Goal: Information Seeking & Learning: Learn about a topic

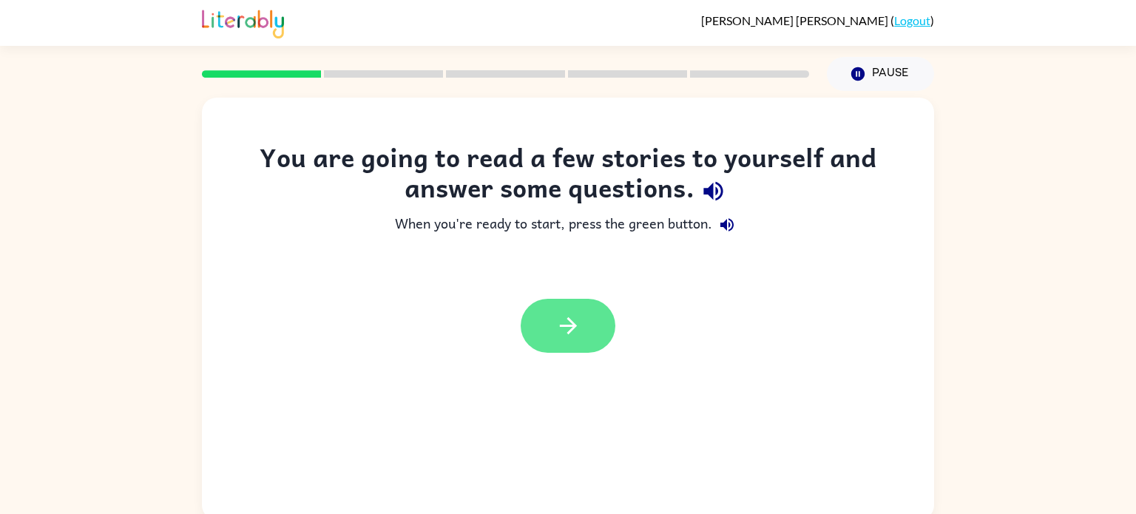
click at [577, 332] on icon "button" at bounding box center [568, 326] width 26 height 26
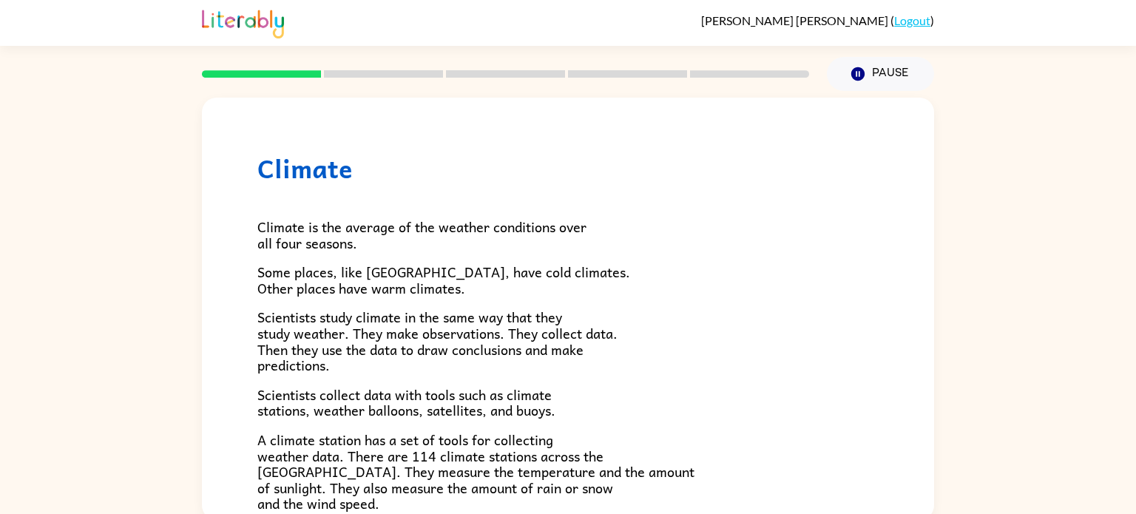
click at [577, 332] on span "Scientists study climate in the same way that they study weather. They make obs…" at bounding box center [437, 341] width 360 height 70
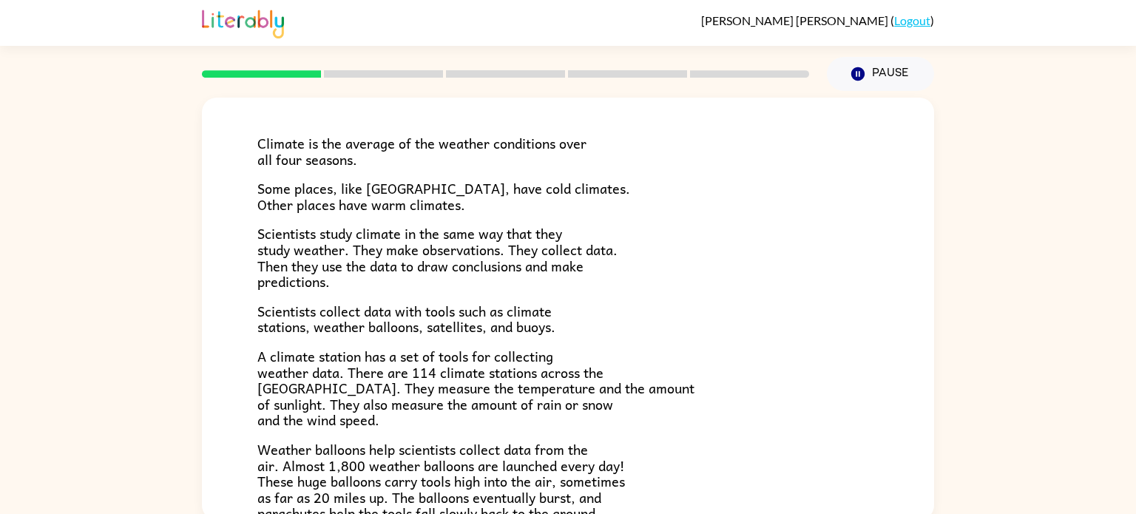
scroll to position [91, 0]
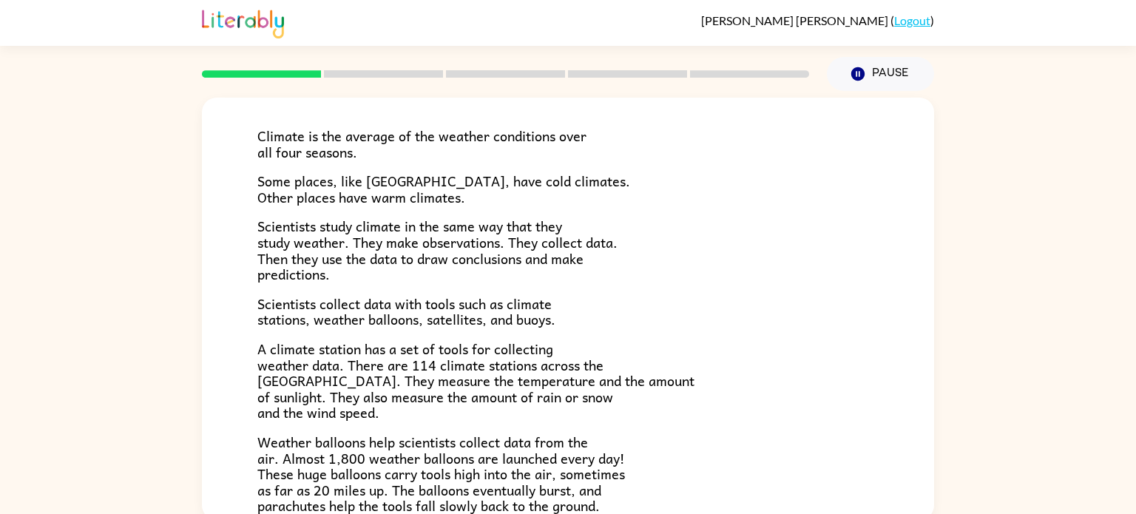
click at [16, 487] on div "Climate Climate is the average of the weather conditions over all four seasons.…" at bounding box center [568, 305] width 1136 height 429
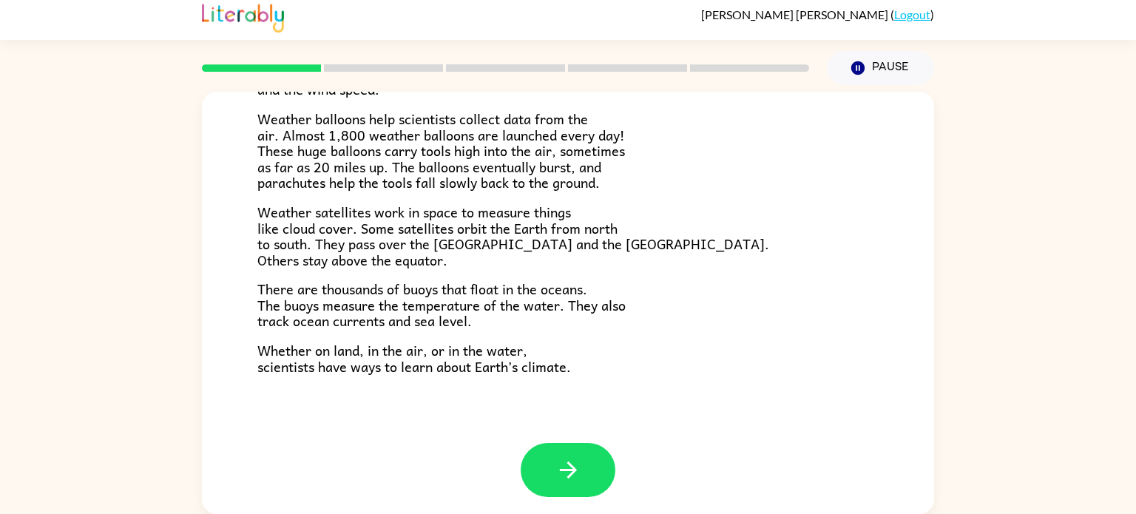
scroll to position [413, 0]
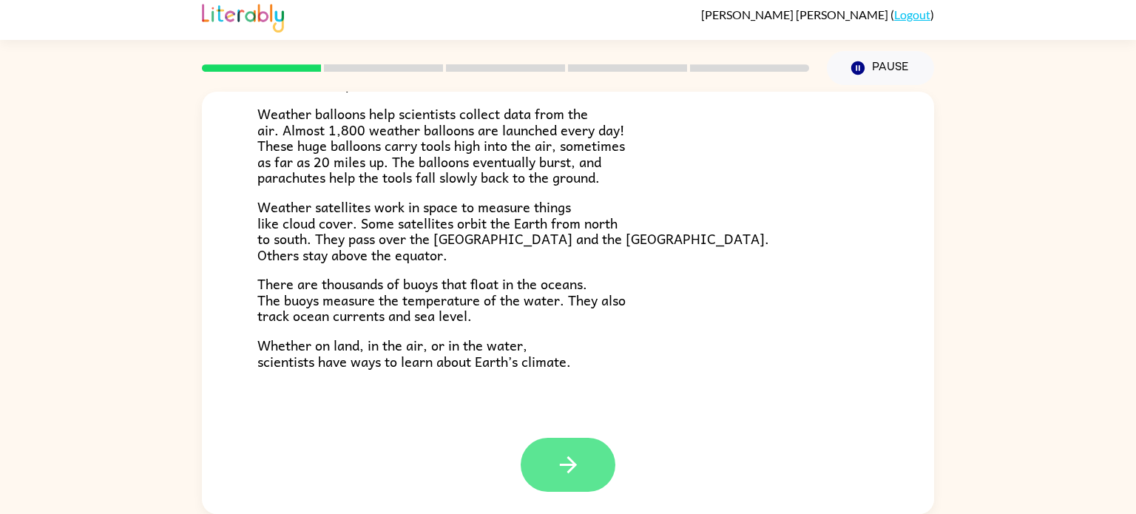
click at [575, 459] on icon "button" at bounding box center [568, 465] width 26 height 26
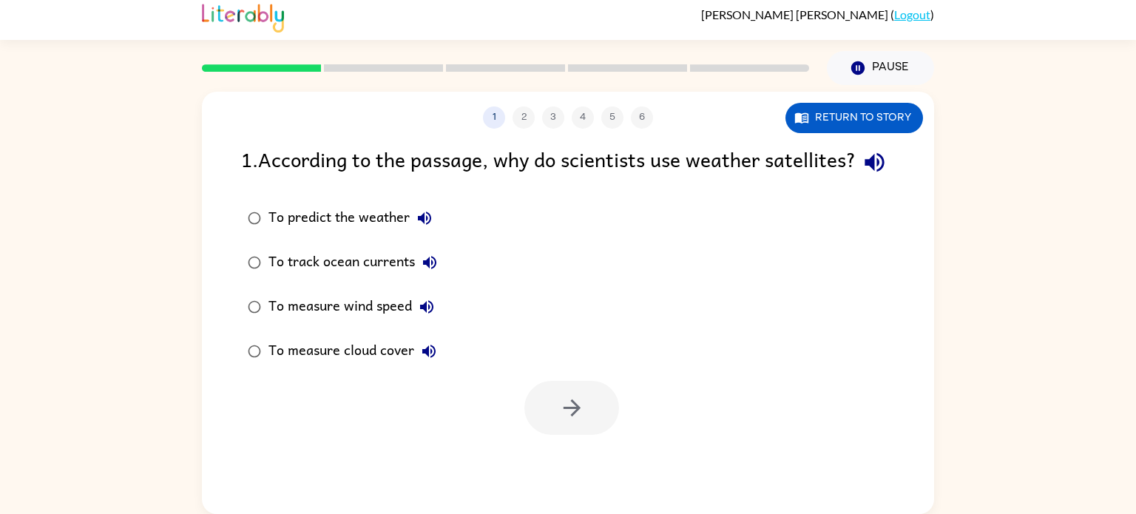
scroll to position [0, 0]
click at [586, 435] on button "button" at bounding box center [571, 408] width 95 height 54
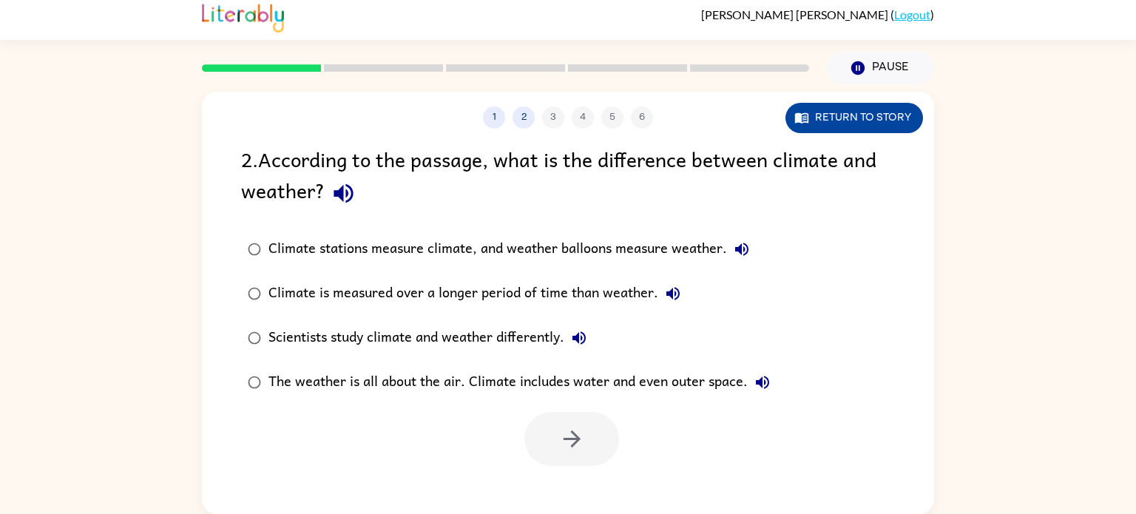
click at [825, 117] on button "Return to story" at bounding box center [854, 118] width 138 height 30
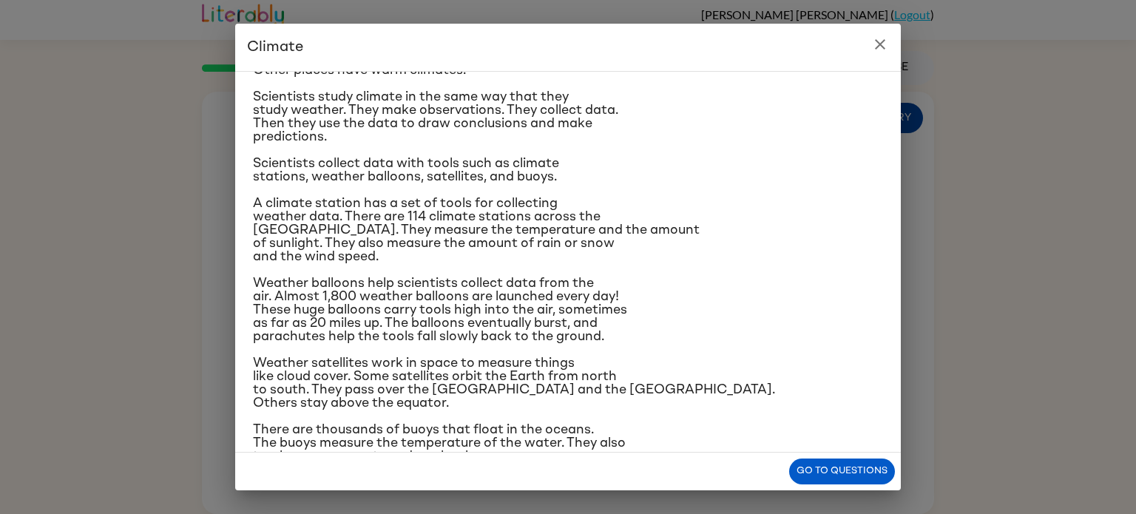
scroll to position [107, 0]
click at [880, 45] on icon "close" at bounding box center [880, 44] width 10 height 10
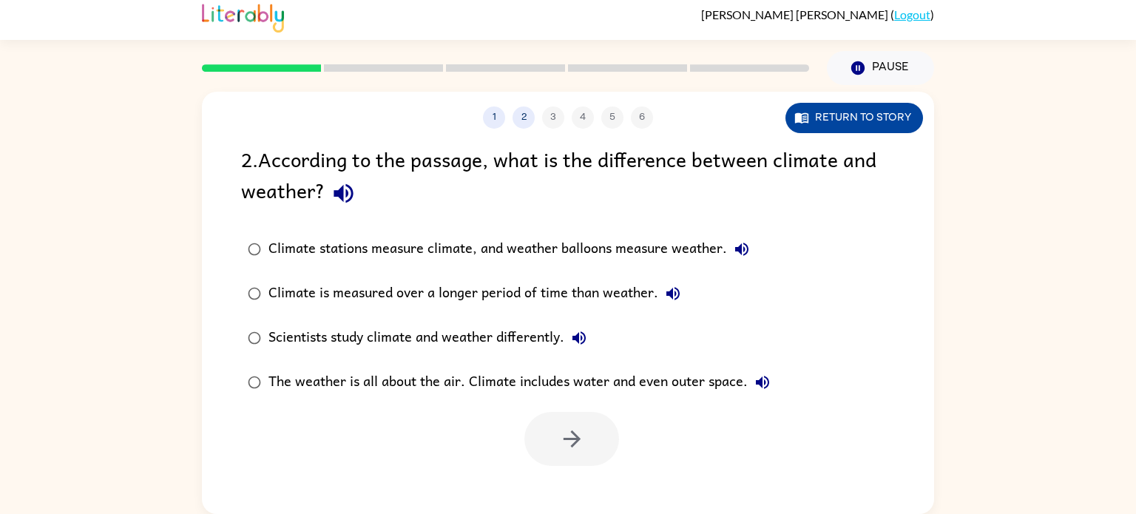
click at [882, 107] on button "Return to story" at bounding box center [854, 118] width 138 height 30
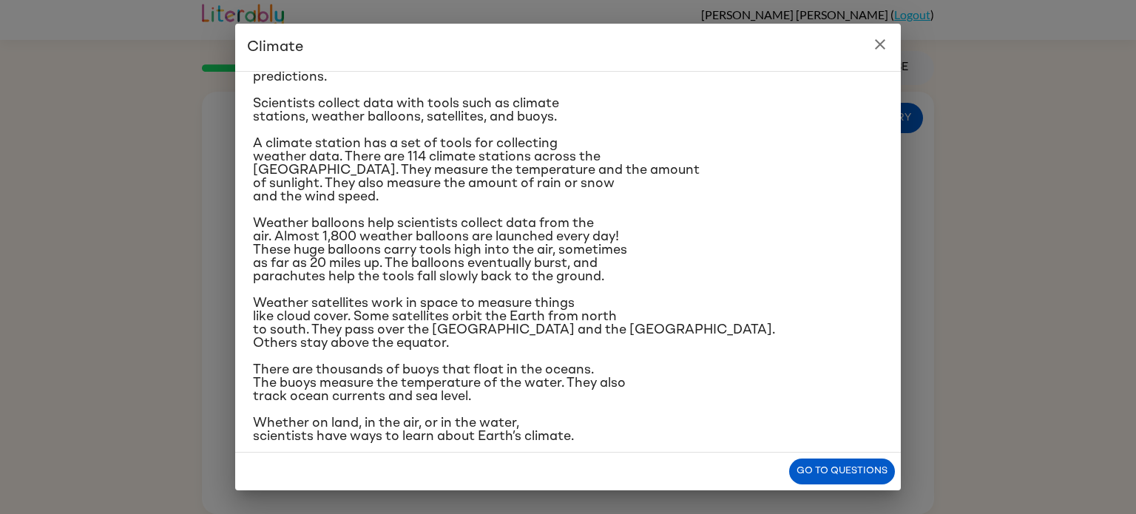
scroll to position [175, 0]
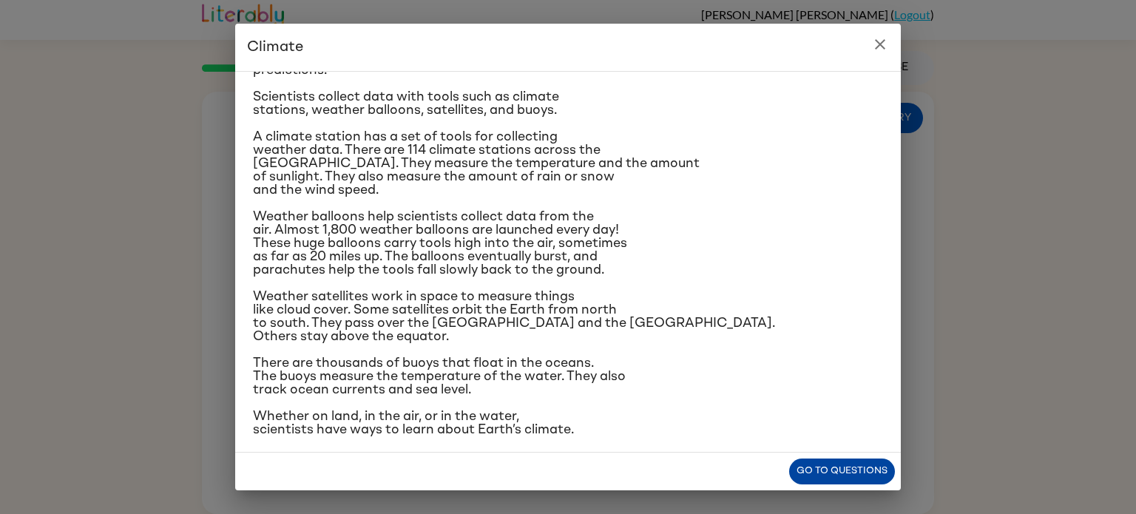
click at [839, 471] on button "Go to questions" at bounding box center [842, 472] width 106 height 26
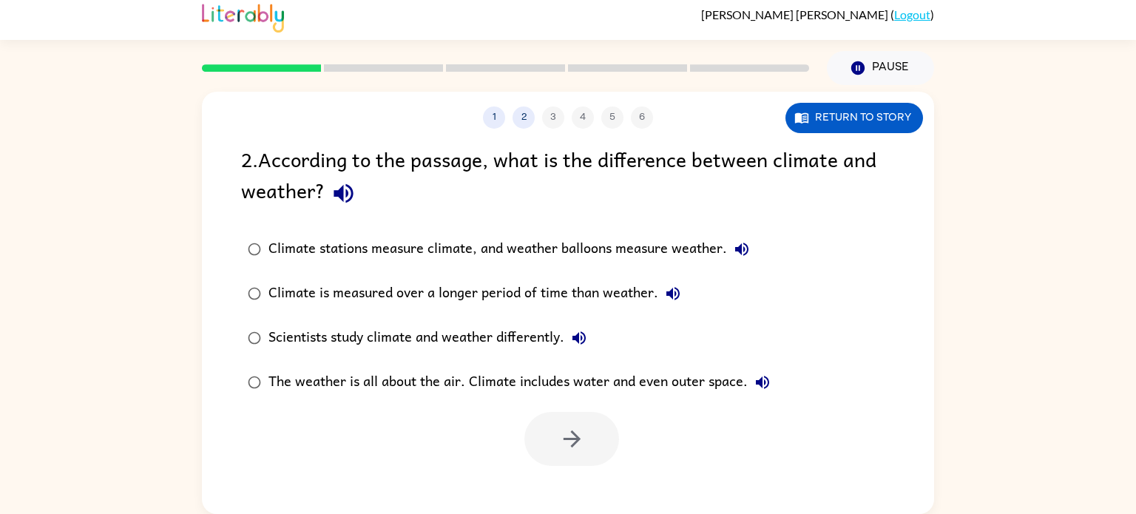
click at [592, 294] on div "Climate is measured over a longer period of time than weather." at bounding box center [477, 294] width 419 height 30
click at [579, 441] on icon "button" at bounding box center [572, 439] width 26 height 26
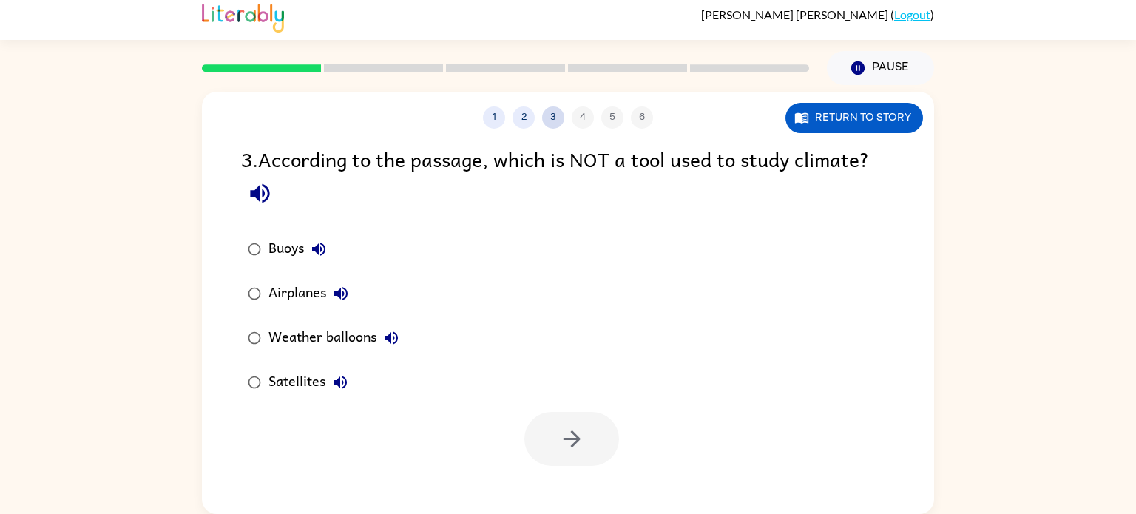
click at [553, 117] on button "3" at bounding box center [553, 117] width 22 height 22
click at [524, 124] on button "2" at bounding box center [524, 117] width 22 height 22
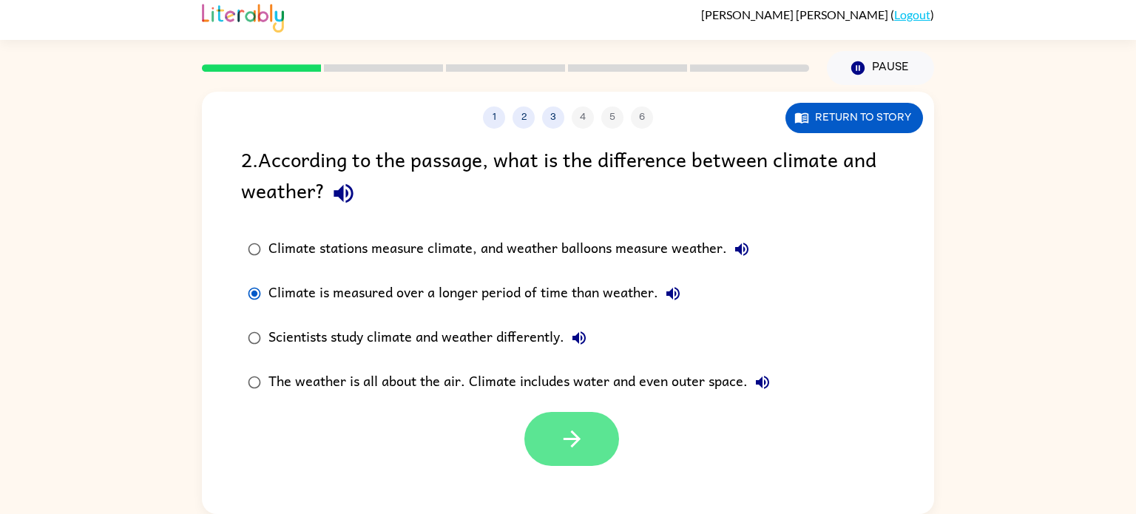
click at [598, 445] on button "button" at bounding box center [571, 439] width 95 height 54
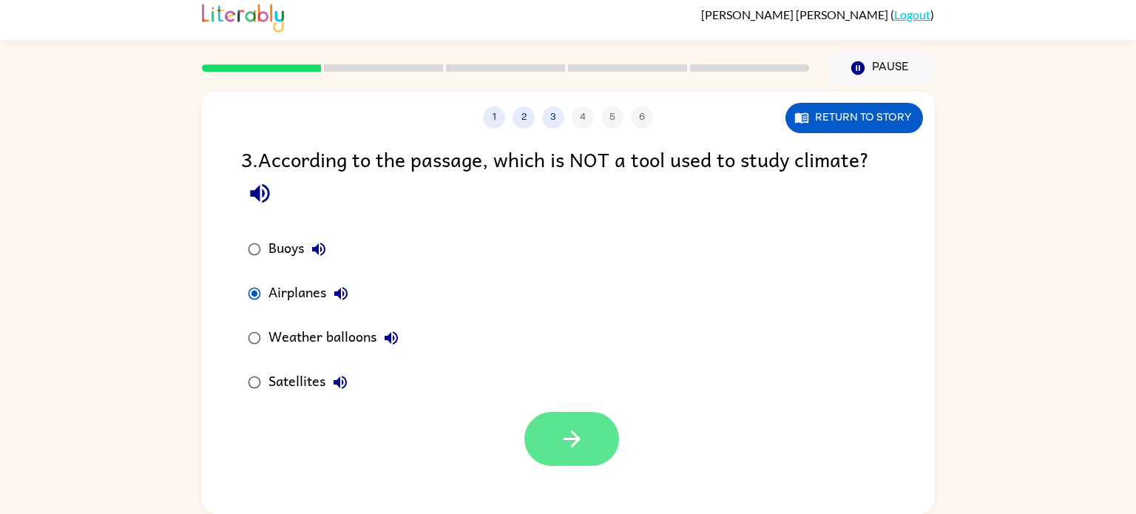
click at [598, 438] on button "button" at bounding box center [571, 439] width 95 height 54
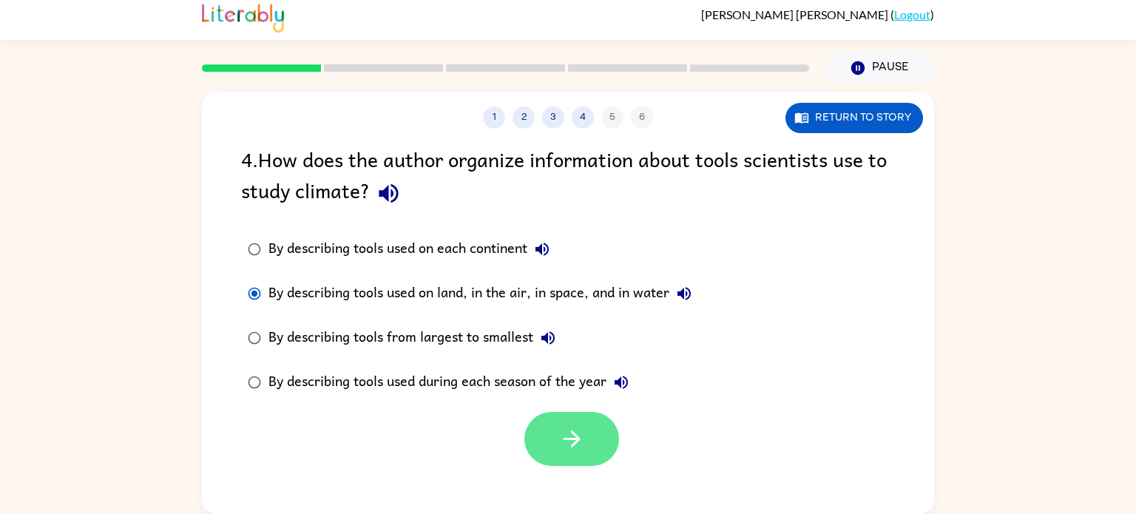
click at [586, 434] on button "button" at bounding box center [571, 439] width 95 height 54
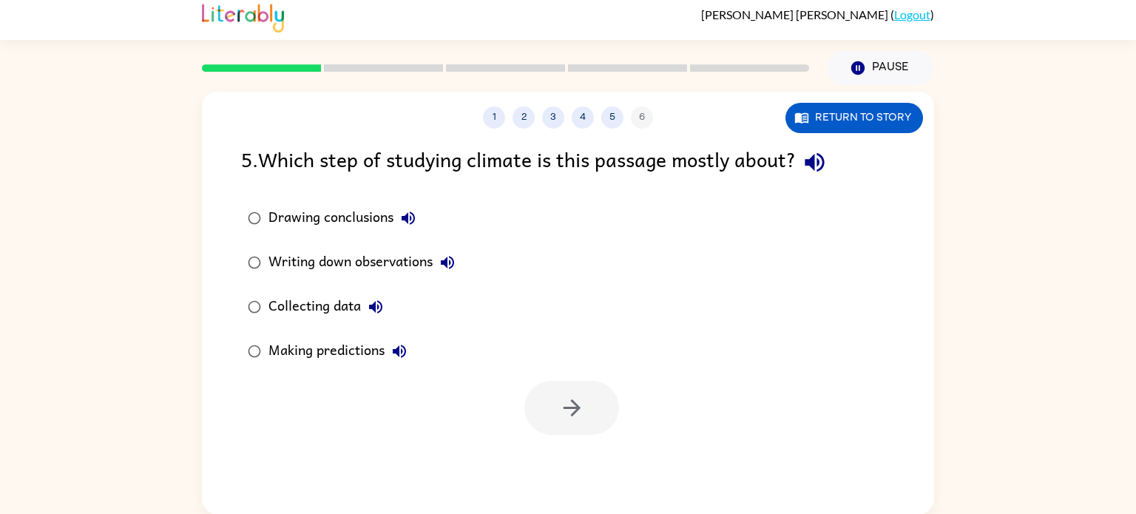
scroll to position [6, 0]
click at [585, 400] on button "button" at bounding box center [571, 408] width 95 height 54
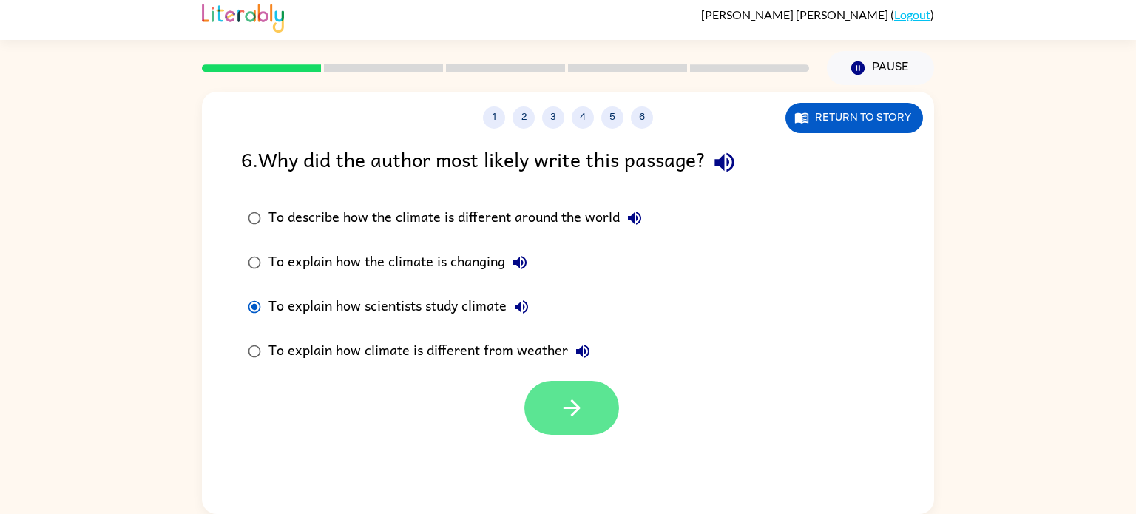
click at [602, 402] on button "button" at bounding box center [571, 408] width 95 height 54
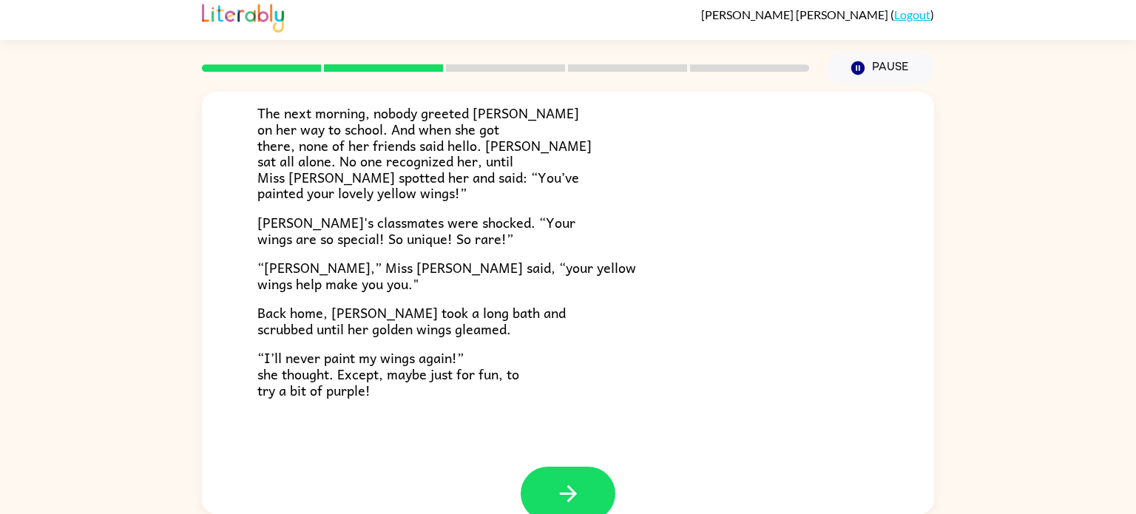
scroll to position [413, 0]
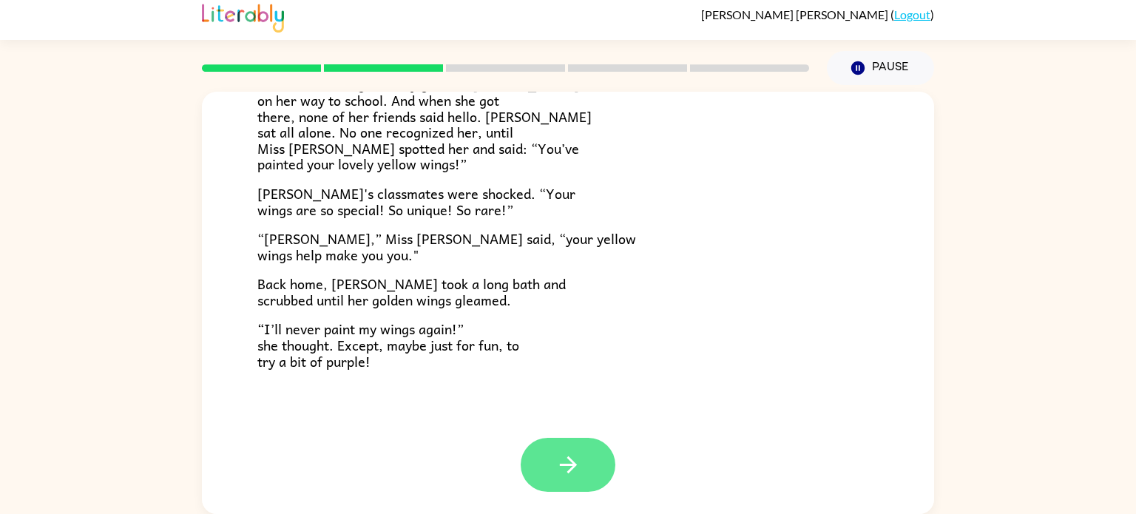
click at [564, 450] on button "button" at bounding box center [568, 465] width 95 height 54
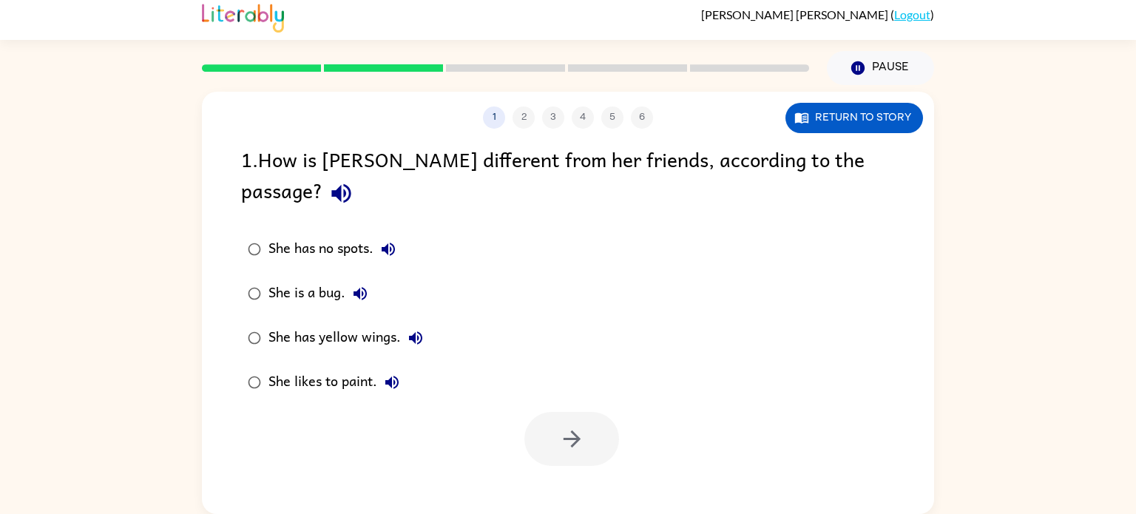
scroll to position [0, 0]
click at [552, 412] on button "button" at bounding box center [571, 439] width 95 height 54
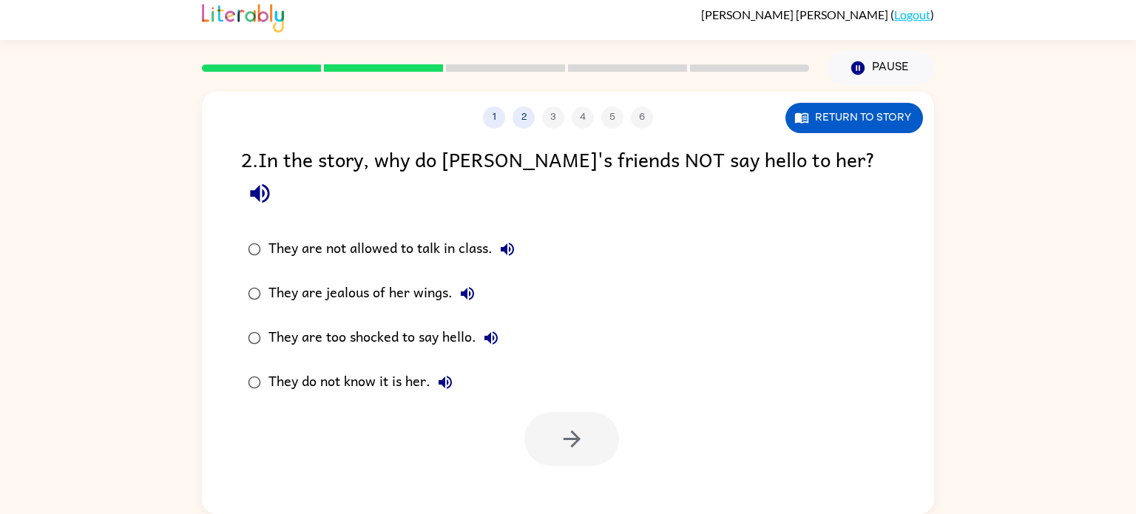
click at [298, 368] on div "They do not know it is her." at bounding box center [364, 383] width 192 height 30
click at [581, 426] on icon "button" at bounding box center [572, 439] width 26 height 26
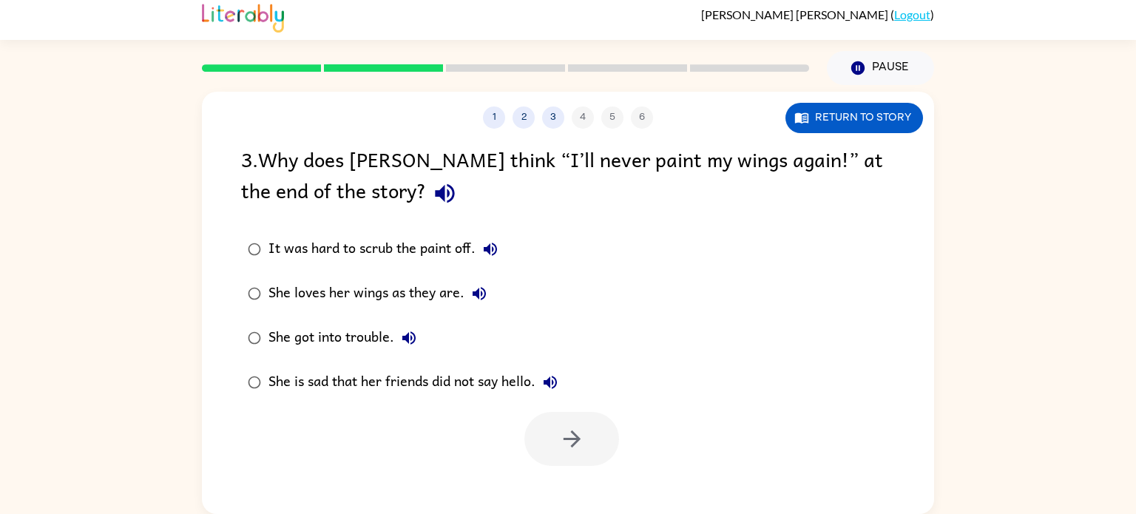
click at [356, 297] on div "She loves her wings as they are." at bounding box center [381, 294] width 226 height 30
click at [539, 428] on button "button" at bounding box center [571, 439] width 95 height 54
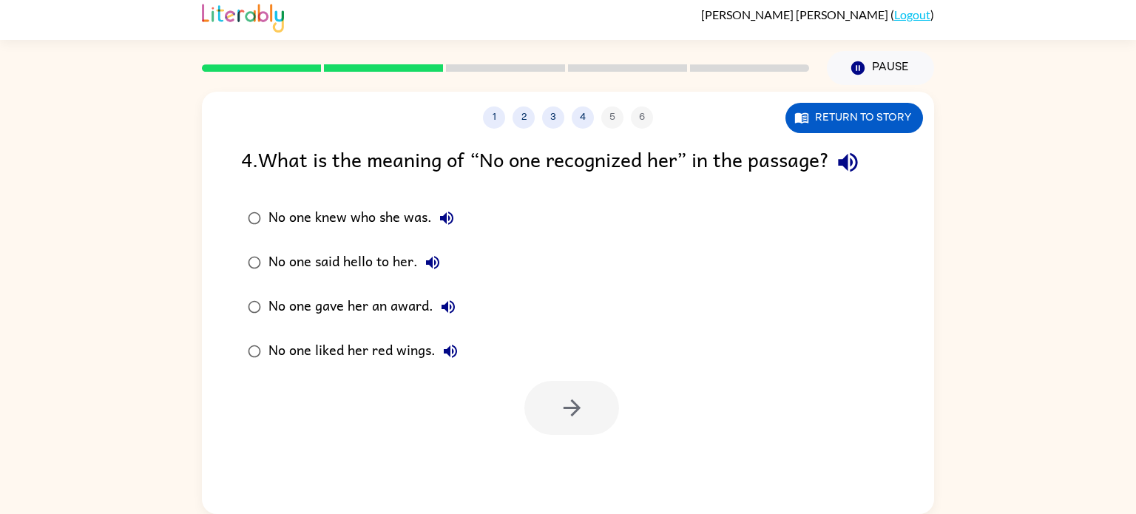
click at [381, 222] on div "No one knew who she was." at bounding box center [364, 218] width 193 height 30
click at [561, 404] on icon "button" at bounding box center [572, 408] width 26 height 26
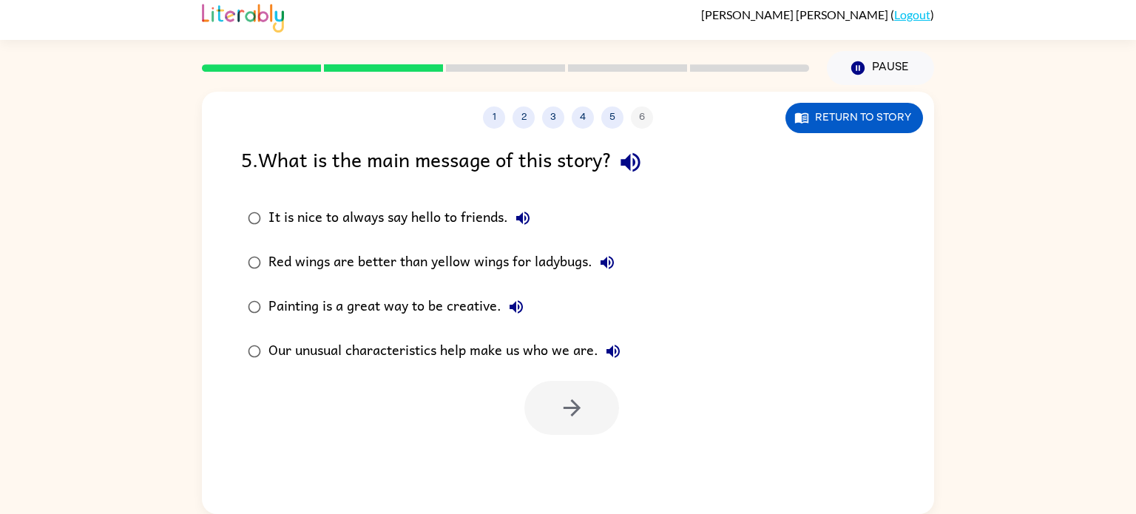
click at [433, 348] on div "Our unusual characteristics help make us who we are." at bounding box center [447, 352] width 359 height 30
click at [575, 404] on icon "button" at bounding box center [571, 407] width 17 height 17
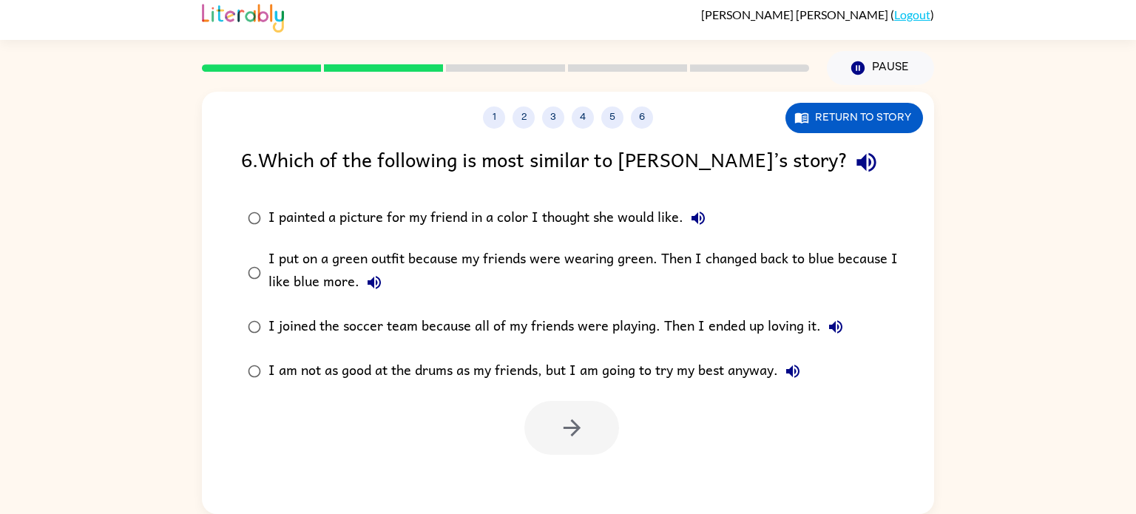
click at [280, 275] on div "I put on a green outfit because my friends were wearing green. Then I changed b…" at bounding box center [591, 273] width 646 height 50
click at [592, 417] on button "button" at bounding box center [571, 428] width 95 height 54
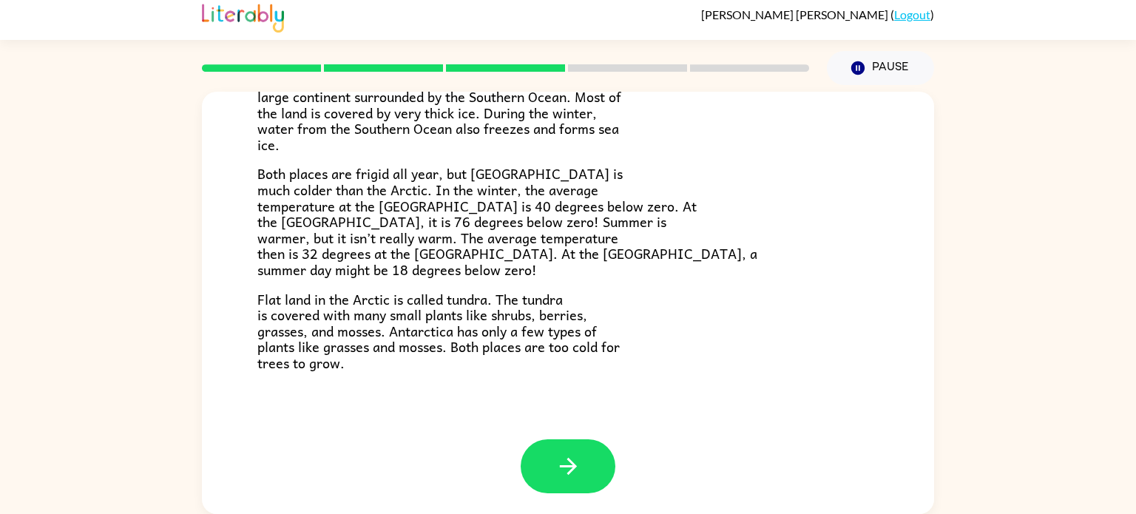
scroll to position [312, 0]
click at [582, 467] on button "button" at bounding box center [568, 465] width 95 height 54
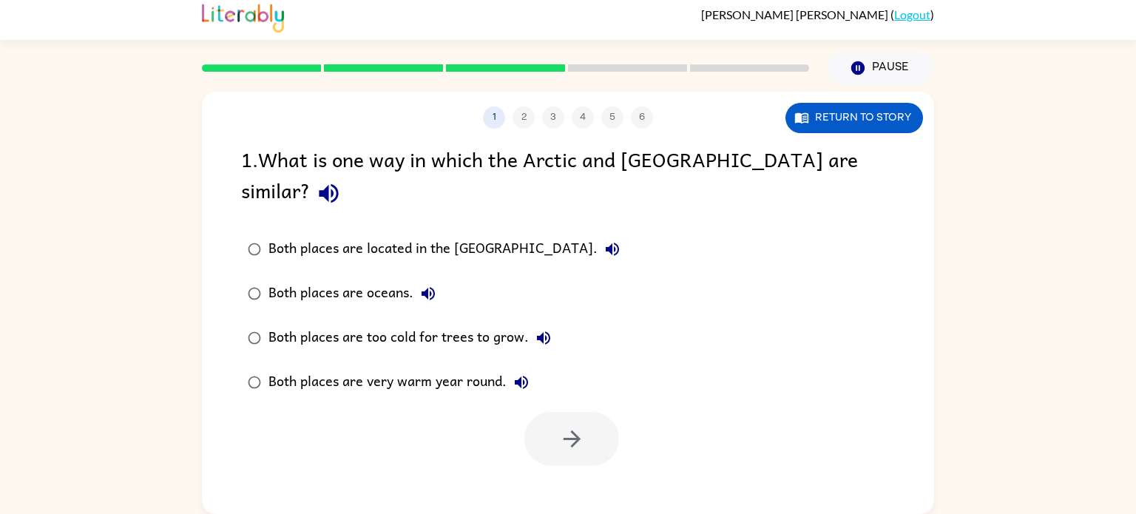
click at [308, 323] on div "Both places are too cold for trees to grow." at bounding box center [413, 338] width 290 height 30
click at [554, 413] on button "button" at bounding box center [571, 439] width 95 height 54
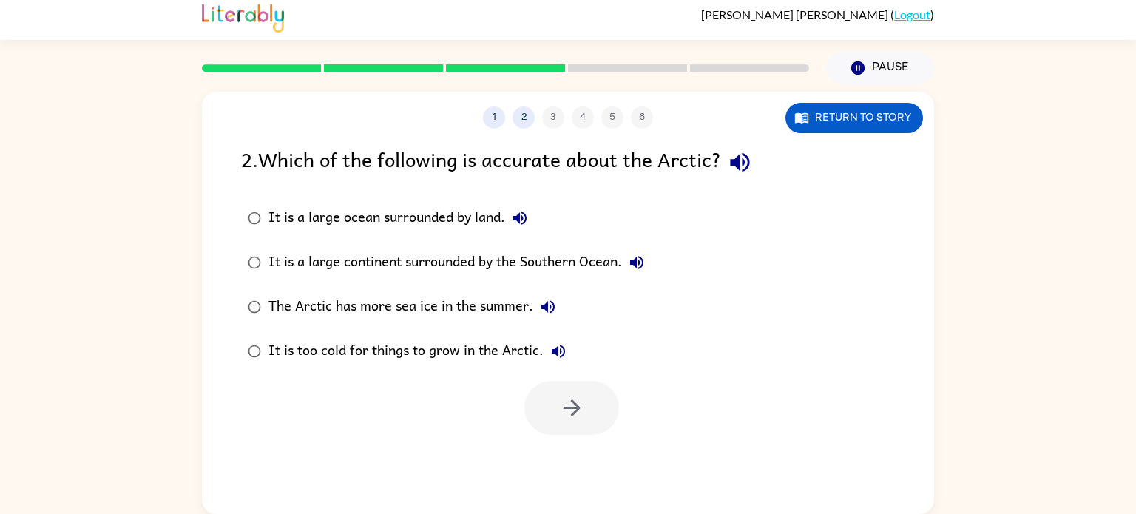
click at [436, 213] on div "It is a large ocean surrounded by land." at bounding box center [401, 218] width 266 height 30
click at [601, 418] on button "button" at bounding box center [571, 408] width 95 height 54
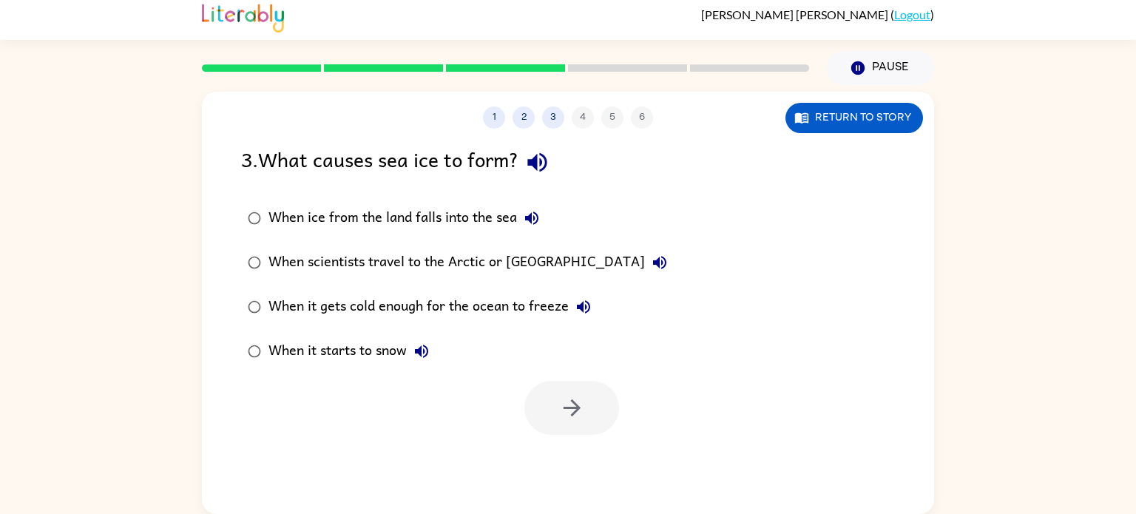
click at [402, 296] on div "When it gets cold enough for the ocean to freeze" at bounding box center [433, 307] width 330 height 30
click at [575, 434] on button "button" at bounding box center [571, 408] width 95 height 54
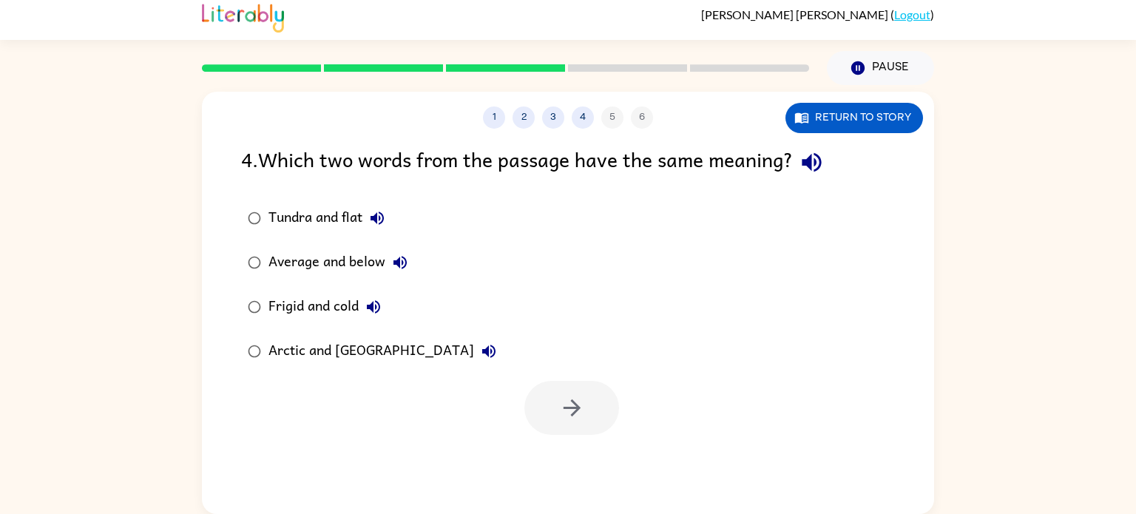
click at [332, 324] on label "Frigid and cold" at bounding box center [372, 307] width 278 height 44
click at [598, 402] on button "button" at bounding box center [571, 408] width 95 height 54
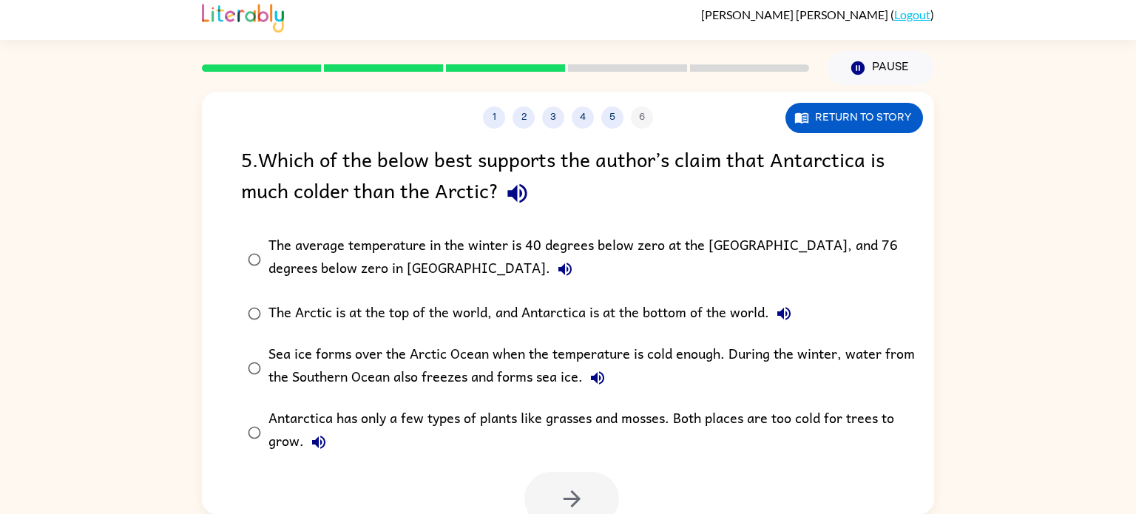
click at [476, 235] on div "The average temperature in the winter is 40 degrees below zero at the [GEOGRAPH…" at bounding box center [591, 259] width 646 height 50
click at [598, 508] on button "button" at bounding box center [571, 499] width 95 height 54
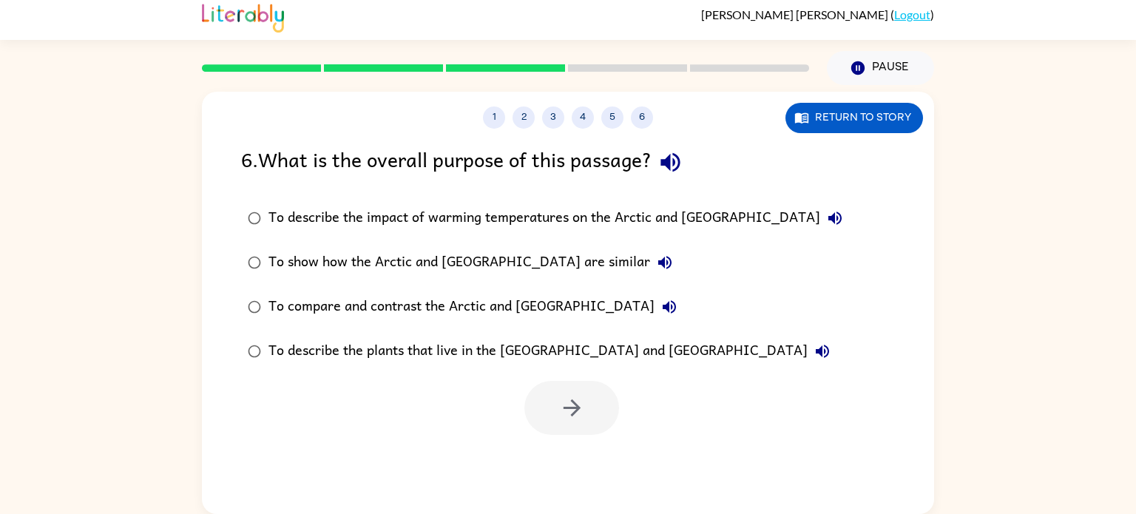
click at [447, 302] on div "To compare and contrast the Arctic and [GEOGRAPHIC_DATA]" at bounding box center [476, 307] width 416 height 30
click at [593, 394] on button "button" at bounding box center [571, 408] width 95 height 54
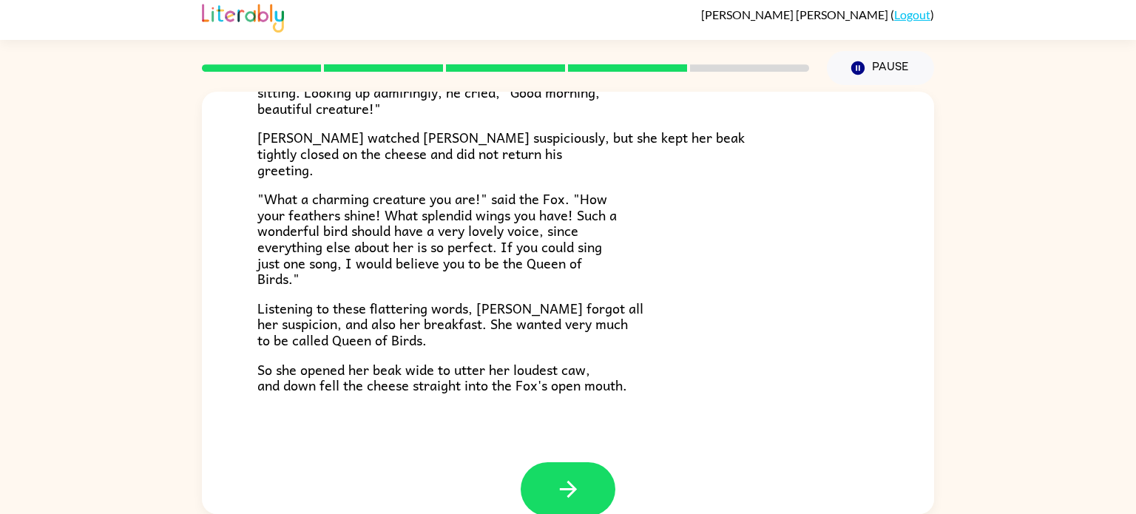
scroll to position [291, 0]
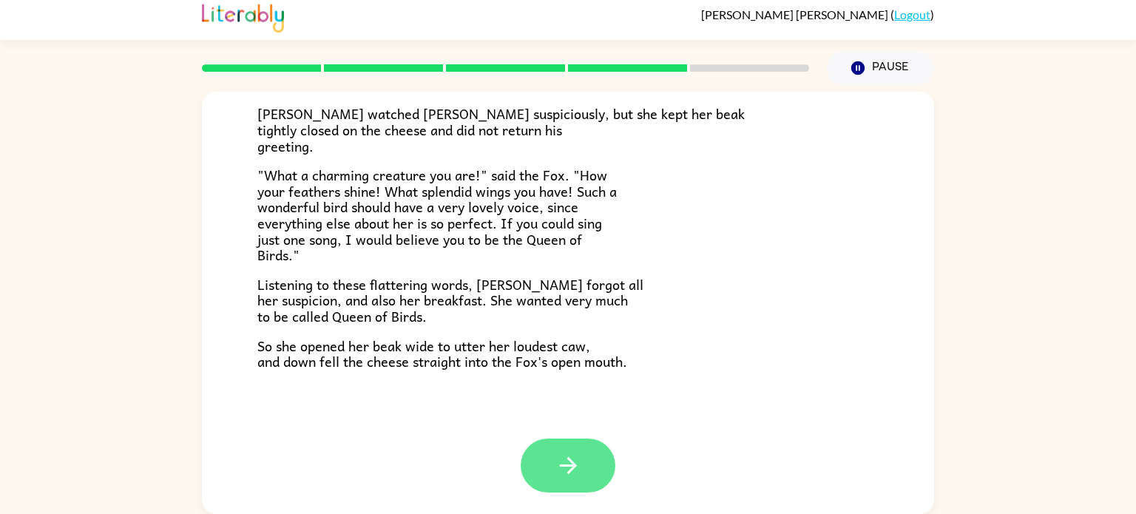
click at [576, 460] on icon "button" at bounding box center [568, 466] width 26 height 26
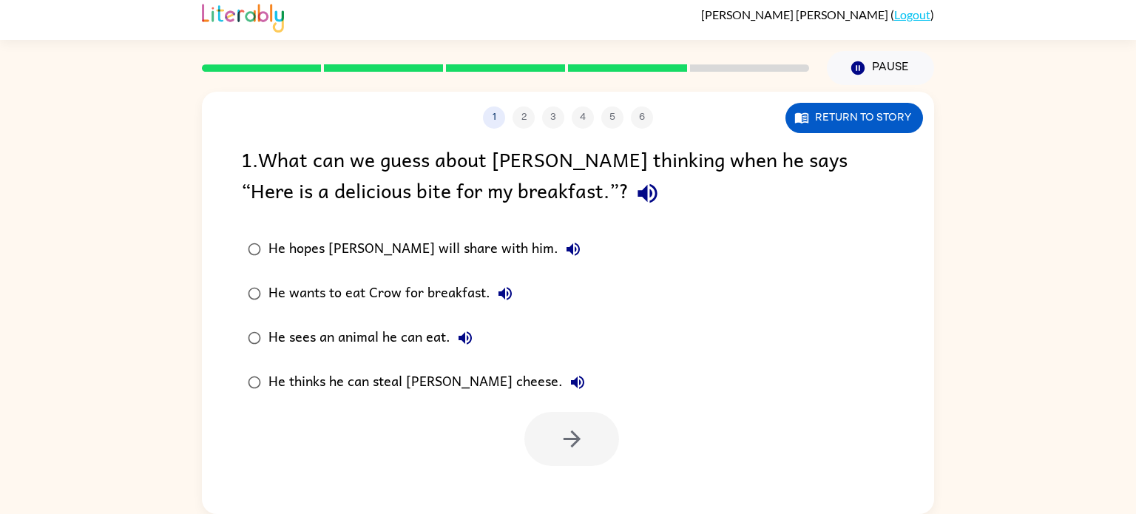
click at [412, 378] on div "He thinks he can steal [PERSON_NAME] cheese." at bounding box center [430, 383] width 324 height 30
click at [589, 456] on button "button" at bounding box center [571, 439] width 95 height 54
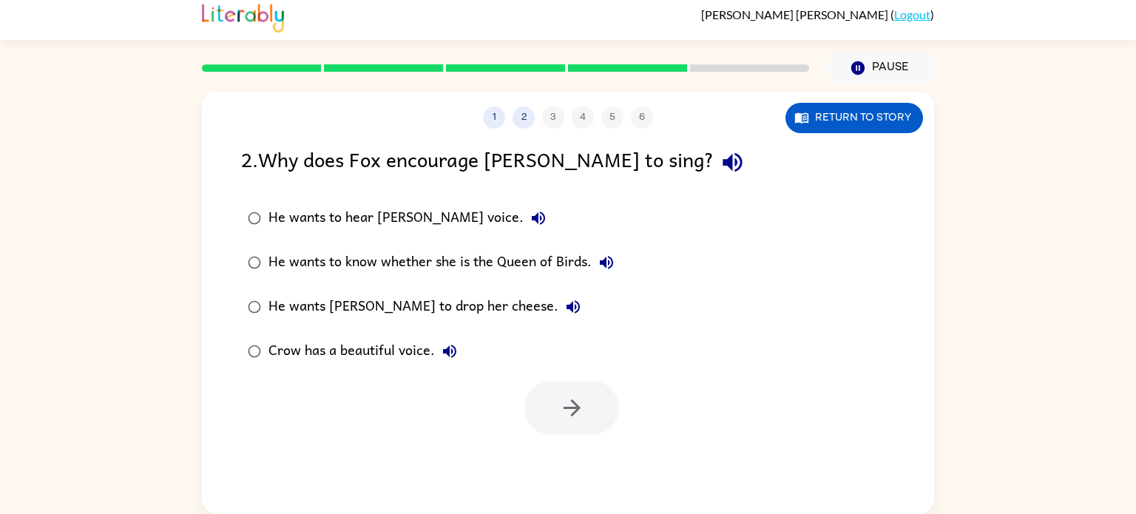
click at [422, 300] on div "He wants [PERSON_NAME] to drop her cheese." at bounding box center [427, 307] width 319 height 30
click at [598, 432] on button "button" at bounding box center [571, 408] width 95 height 54
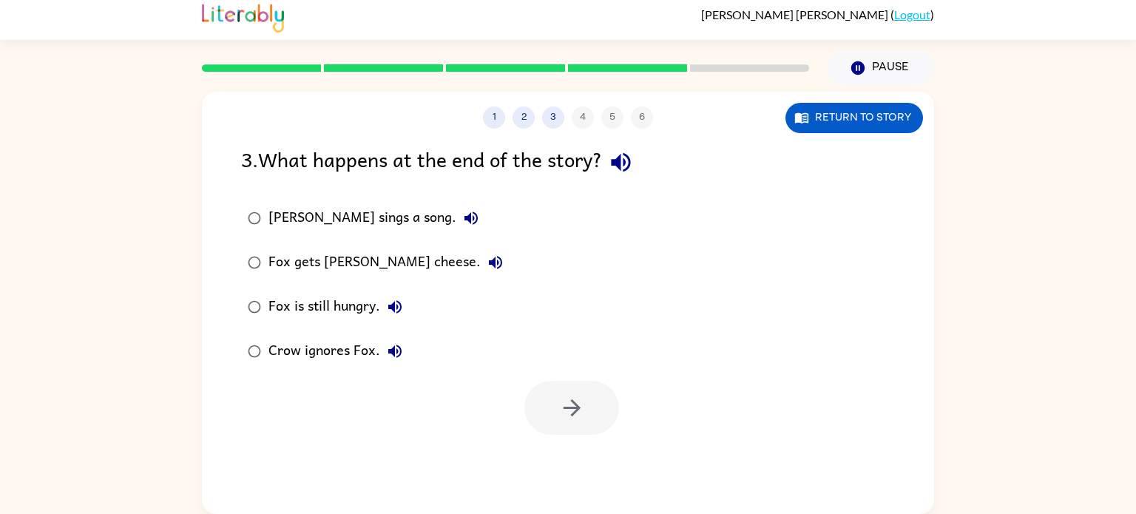
click at [364, 262] on div "Fox gets [PERSON_NAME] cheese." at bounding box center [389, 263] width 242 height 30
click at [562, 429] on button "button" at bounding box center [571, 408] width 95 height 54
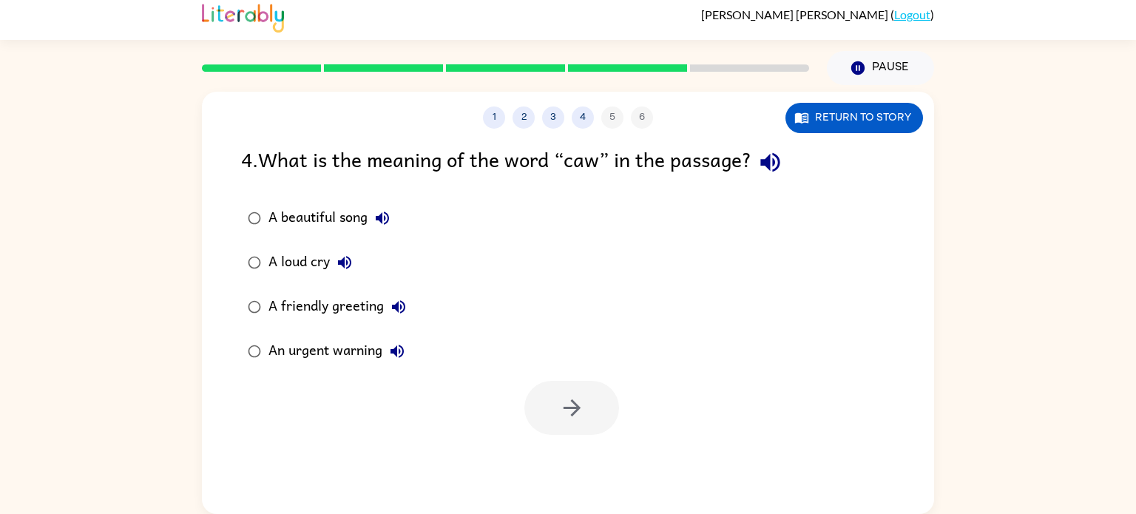
click at [283, 271] on div "A loud cry" at bounding box center [313, 263] width 91 height 30
click at [577, 407] on icon "button" at bounding box center [571, 407] width 17 height 17
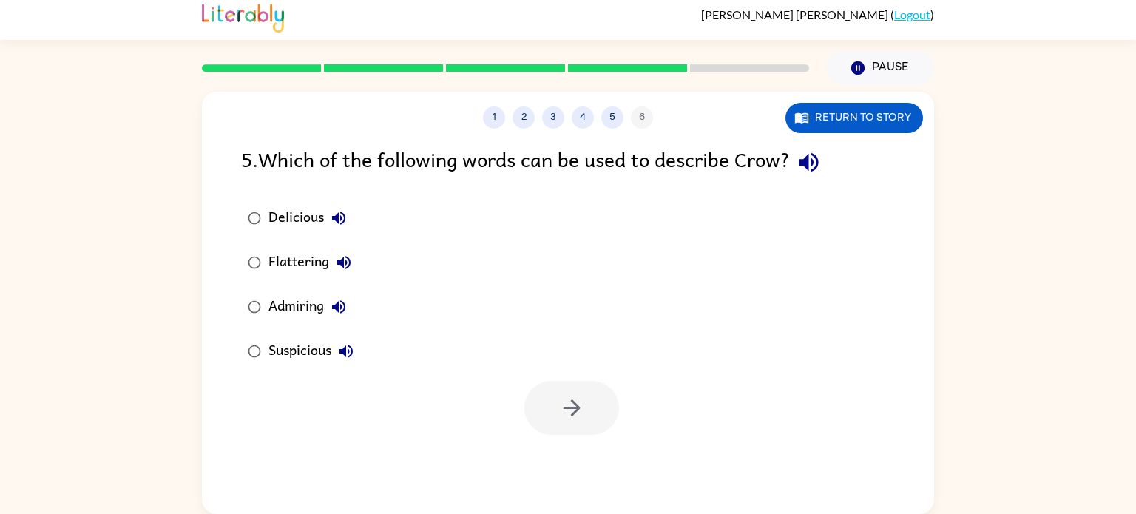
click at [302, 296] on div "Admiring" at bounding box center [310, 307] width 85 height 30
click at [592, 410] on button "button" at bounding box center [571, 408] width 95 height 54
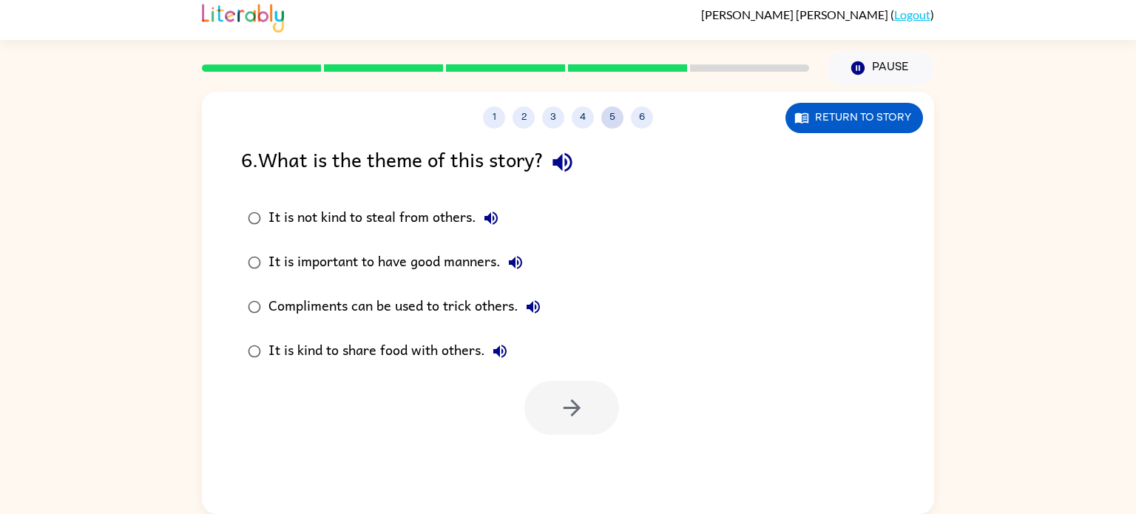
click at [612, 117] on button "5" at bounding box center [612, 117] width 22 height 22
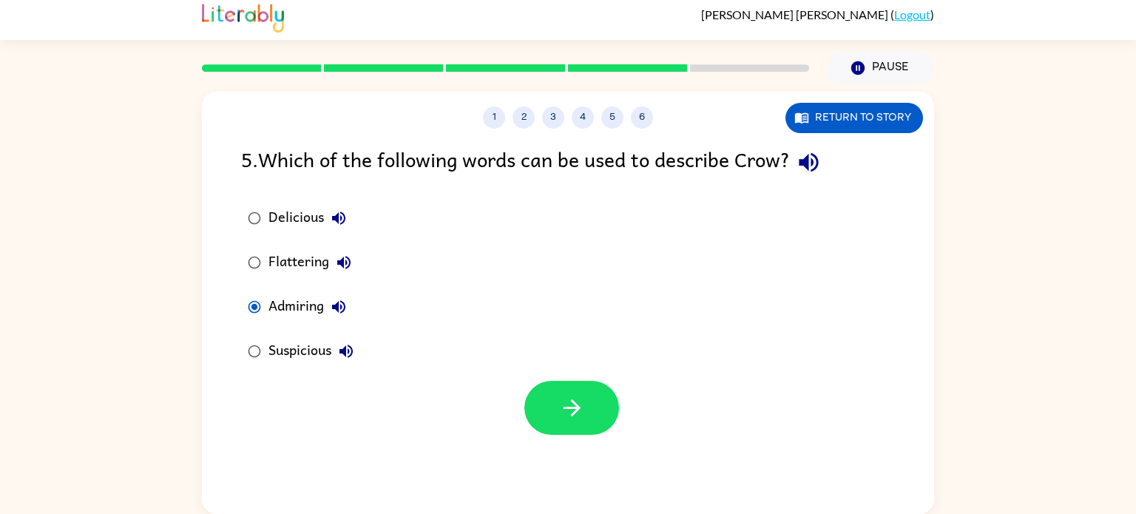
click at [333, 261] on button "Flattering" at bounding box center [344, 263] width 30 height 30
click at [606, 411] on button "button" at bounding box center [571, 408] width 95 height 54
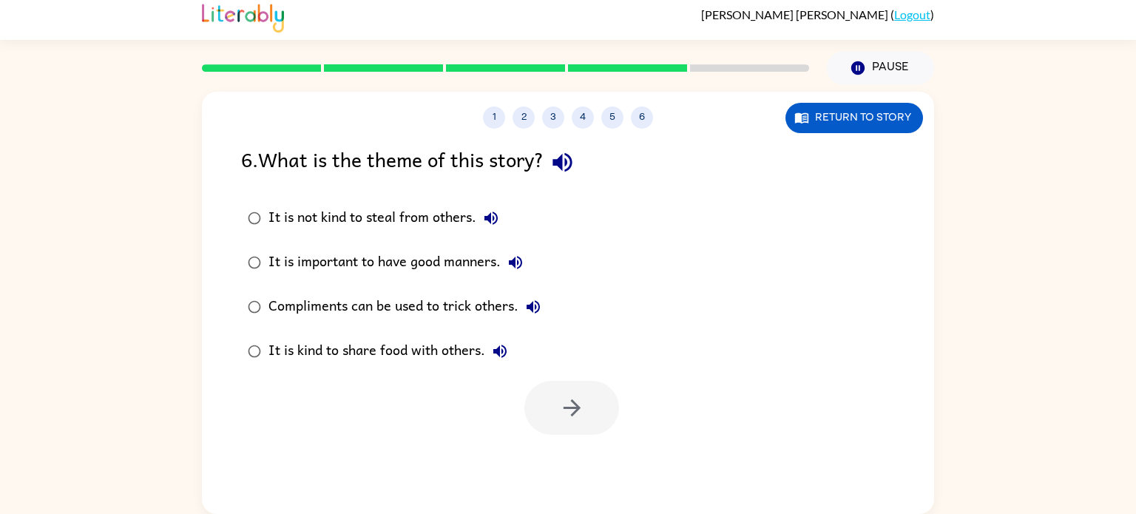
click at [446, 229] on div "It is not kind to steal from others." at bounding box center [386, 218] width 237 height 30
click at [571, 406] on icon "button" at bounding box center [572, 408] width 26 height 26
